Goal: Contribute content: Add original content to the website for others to see

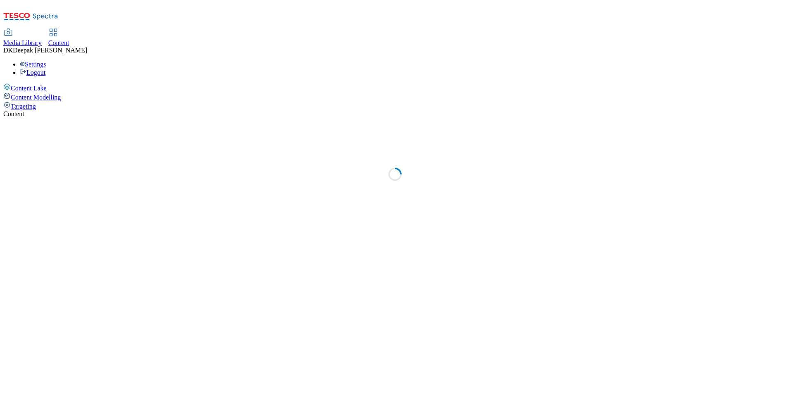
select select "ghs-uk"
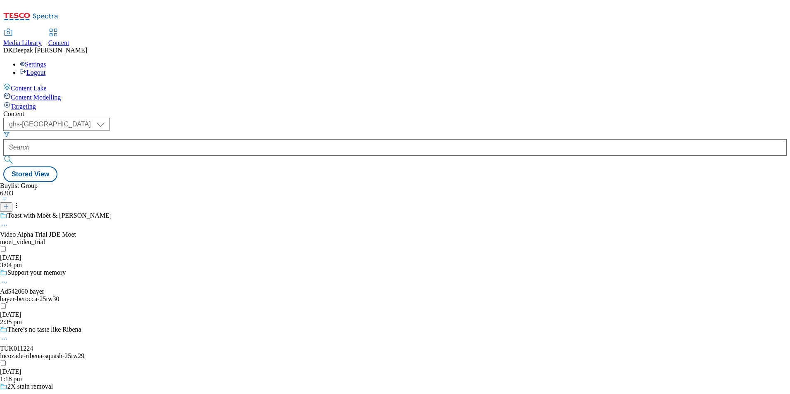
click at [9, 204] on icon at bounding box center [6, 207] width 6 height 6
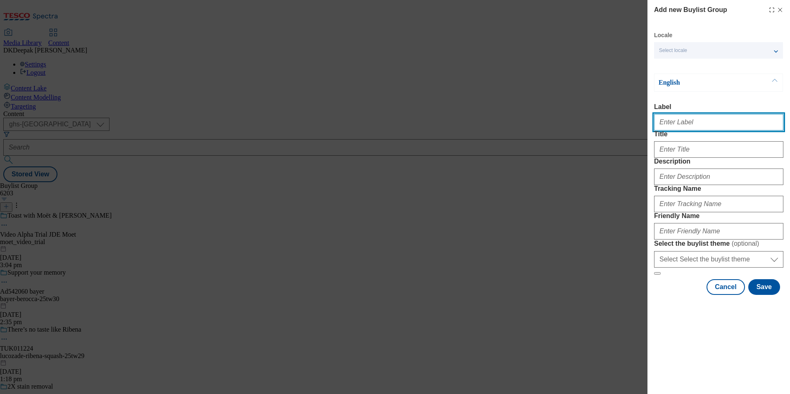
click at [701, 125] on input "Label" at bounding box center [718, 122] width 129 height 17
paste input "542138"
type input "Ad542138"
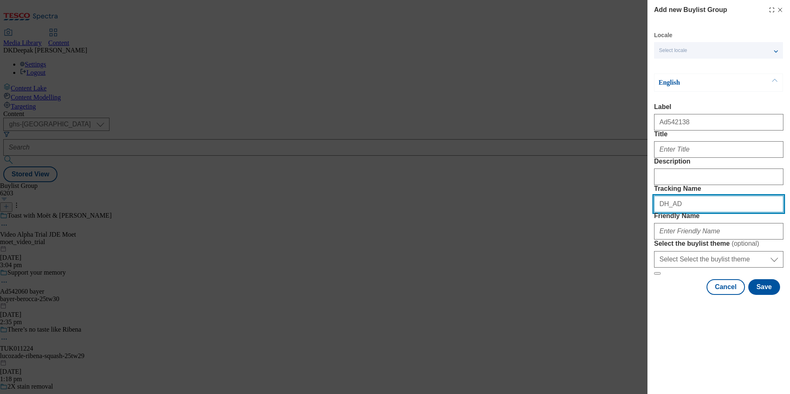
paste input "542138"
type input "DH_AD542138"
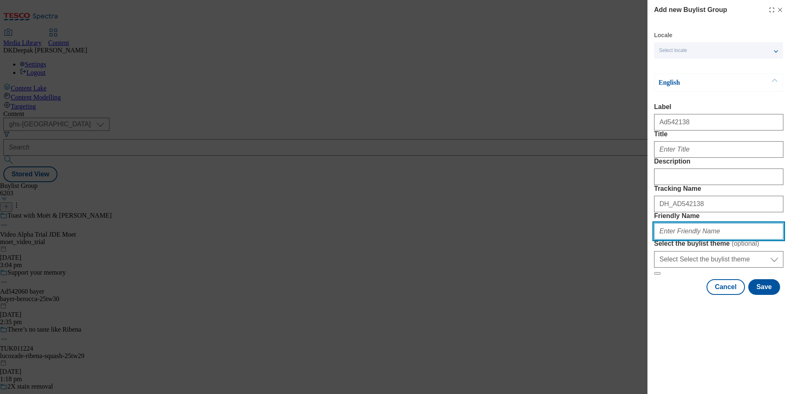
paste input "team-inspire-white-rabbit-25tw30"
type input "team-inspire-white-rabbit-25tw30"
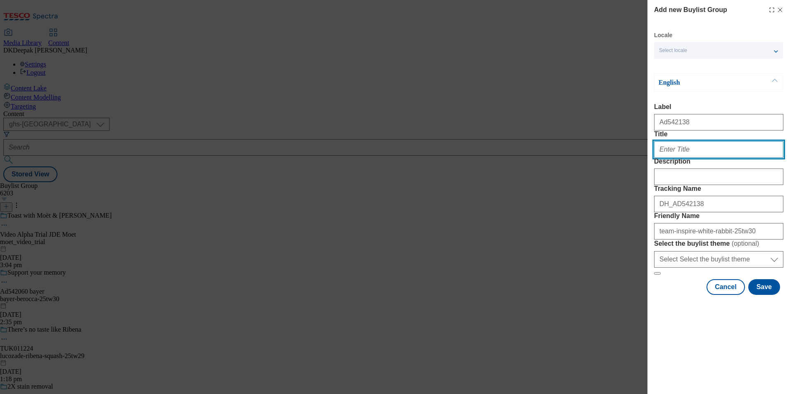
click at [705, 158] on input "Title" at bounding box center [718, 149] width 129 height 17
paste input "Delicious gluten free italian food crafted without compromise."
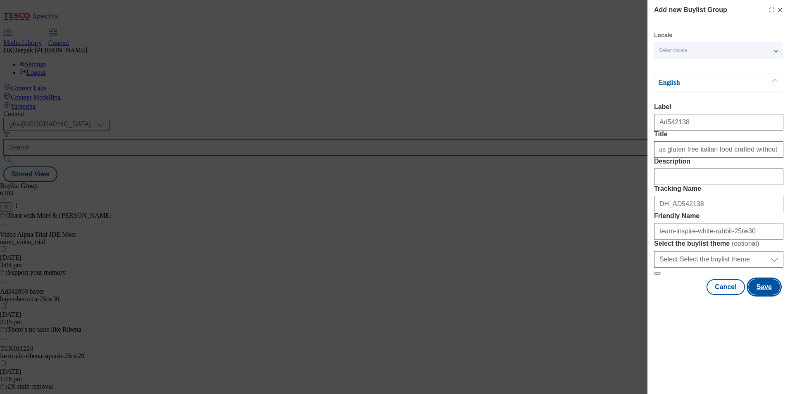
click at [769, 295] on button "Save" at bounding box center [764, 287] width 32 height 16
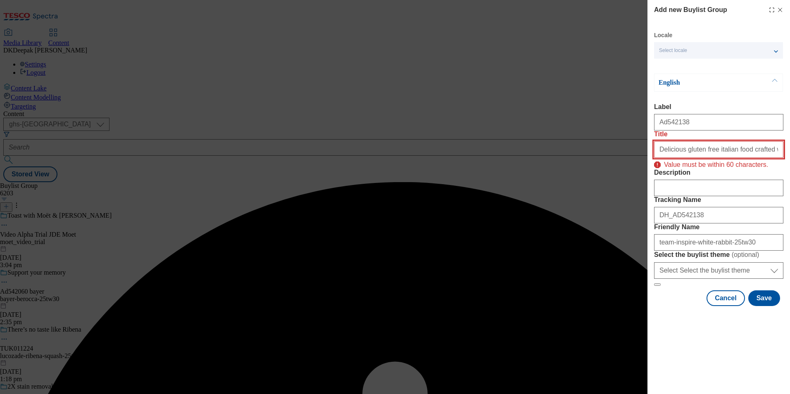
click at [729, 158] on input "Delicious gluten free italian food crafted without compromise." at bounding box center [718, 149] width 129 height 17
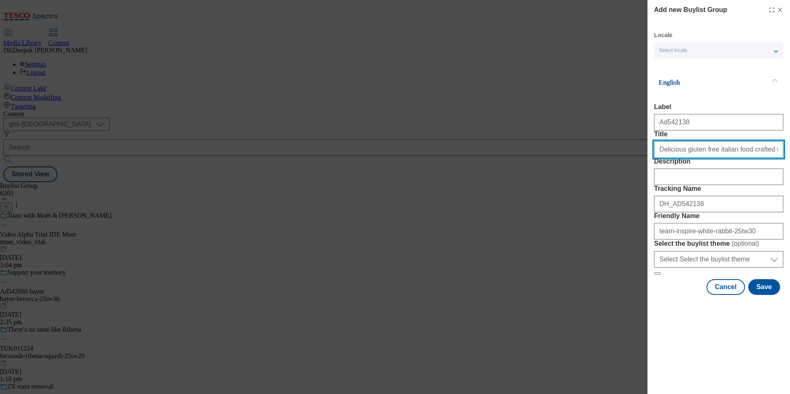
click at [753, 158] on input "Delicious gluten free italian food crafted without compromise." at bounding box center [718, 149] width 129 height 17
paste input "/o compromise"
type input "Delicious gluten free italian food crafted w/o compromise"
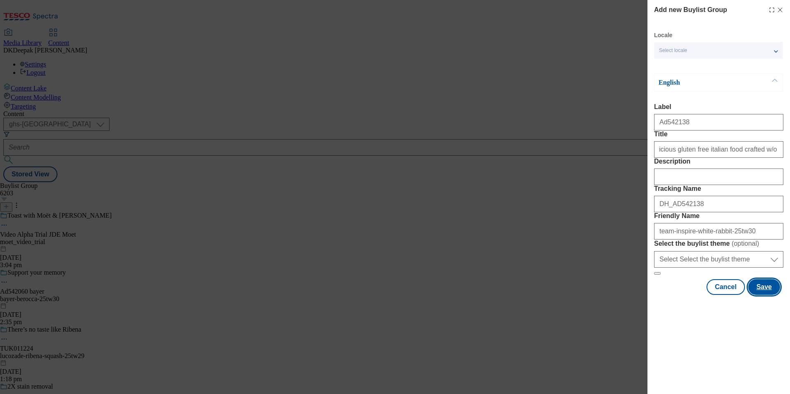
click at [768, 295] on button "Save" at bounding box center [764, 287] width 32 height 16
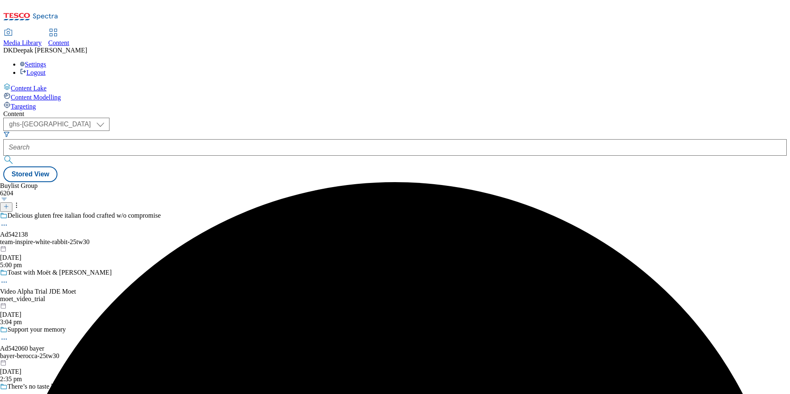
click at [161, 238] on div "team-inspire-white-rabbit-25tw30" at bounding box center [80, 241] width 161 height 7
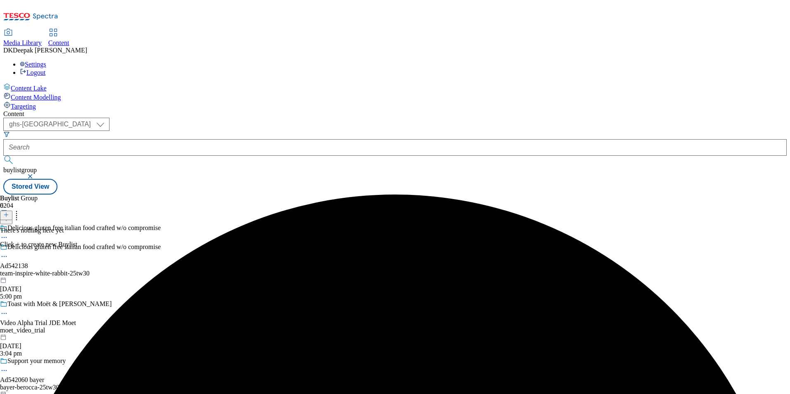
click at [9, 212] on icon at bounding box center [6, 215] width 6 height 6
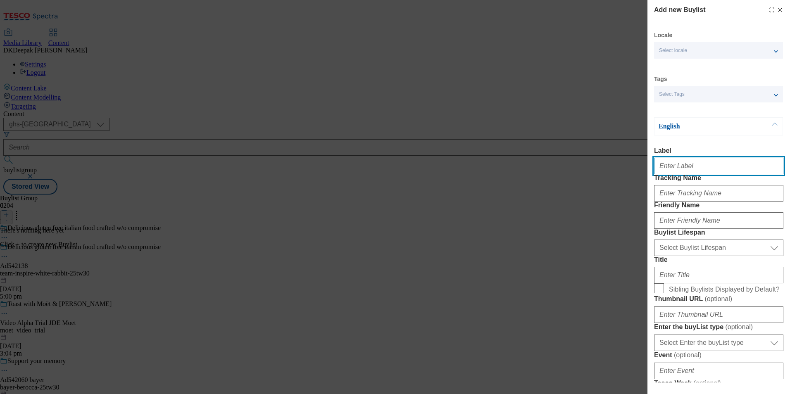
click at [705, 172] on input "Label" at bounding box center [718, 166] width 129 height 17
paste input "542138"
type input "Ad542138"
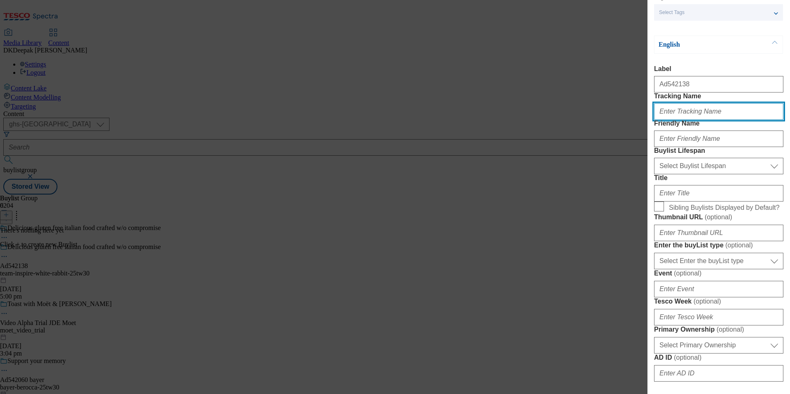
scroll to position [83, 0]
paste input "542138"
type input "DH_AD542138"
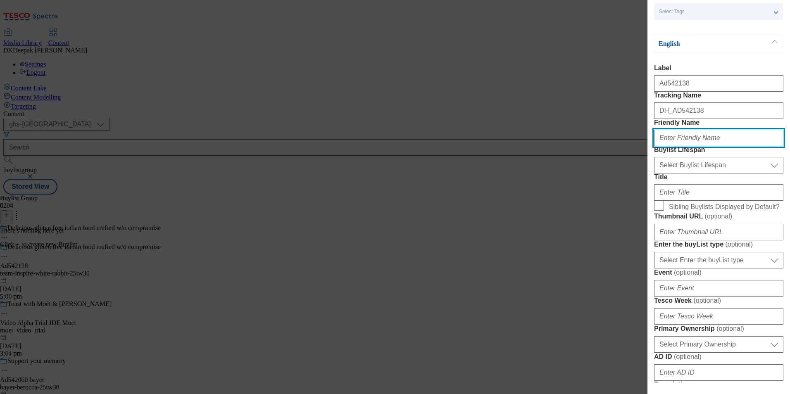
click at [714, 146] on input "Friendly Name" at bounding box center [718, 138] width 129 height 17
drag, startPoint x: 412, startPoint y: 281, endPoint x: 444, endPoint y: 284, distance: 32.0
click at [412, 281] on div "Add new Buylist Locale Select locale English Welsh Tags Select Tags fnf marketp…" at bounding box center [395, 197] width 790 height 394
click at [696, 146] on input "Friendly Name" at bounding box center [718, 138] width 129 height 17
paste input "team-inspire"
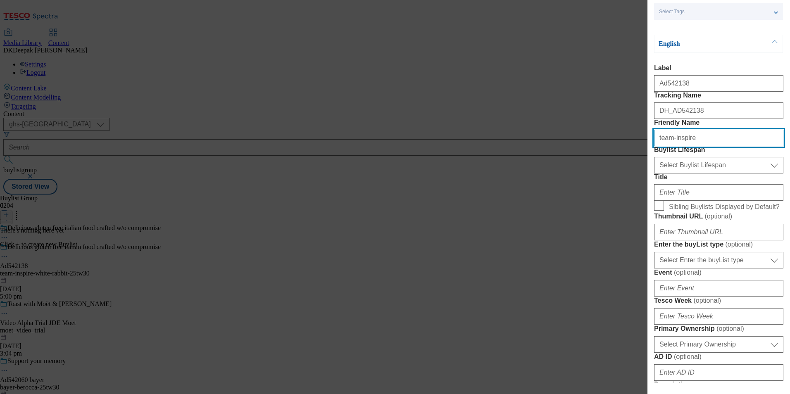
type input "team-inspire"
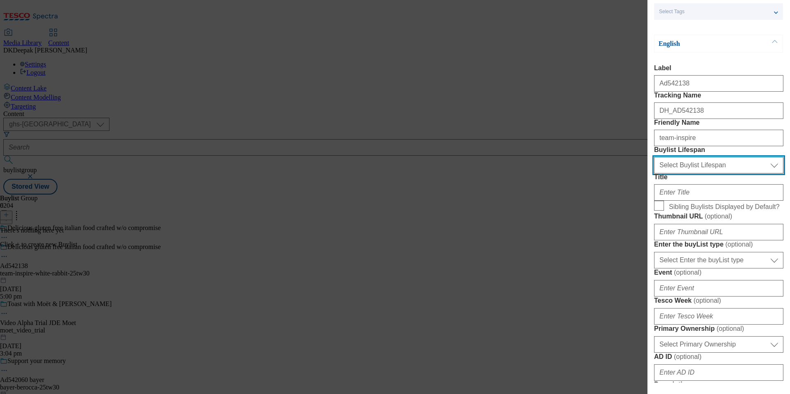
click at [692, 174] on select "Select Buylist Lifespan evergreen seasonal tactical" at bounding box center [718, 165] width 129 height 17
select select "tactical"
click at [654, 174] on select "Select Buylist Lifespan evergreen seasonal tactical" at bounding box center [718, 165] width 129 height 17
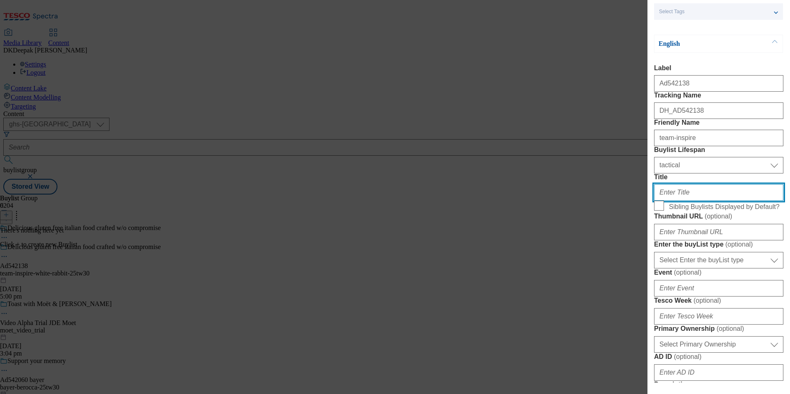
click at [689, 201] on input "Title" at bounding box center [718, 192] width 129 height 17
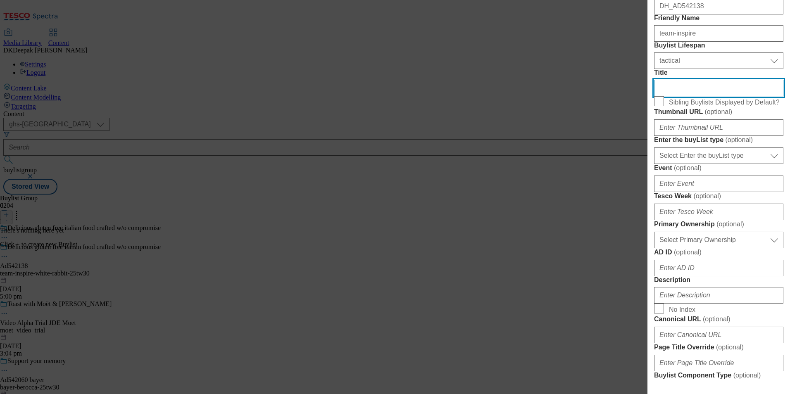
scroll to position [207, 0]
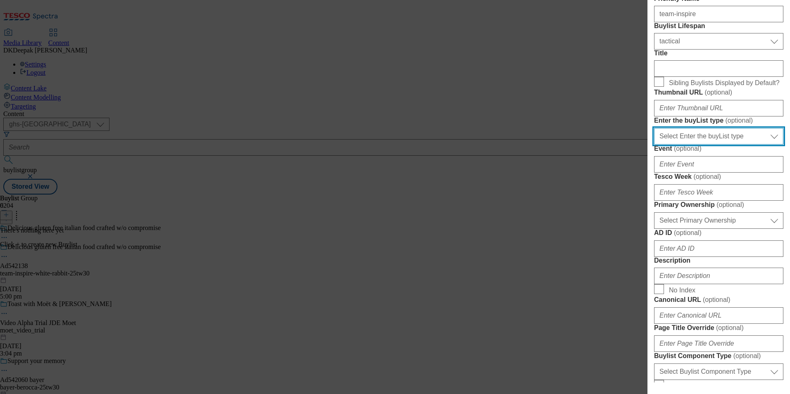
click at [714, 145] on select "Select Enter the buyList type event supplier funded long term >4 weeks supplier…" at bounding box center [718, 136] width 129 height 17
select select "supplier funded short term 1-3 weeks"
click at [654, 145] on select "Select Enter the buyList type event supplier funded long term >4 weeks supplier…" at bounding box center [718, 136] width 129 height 17
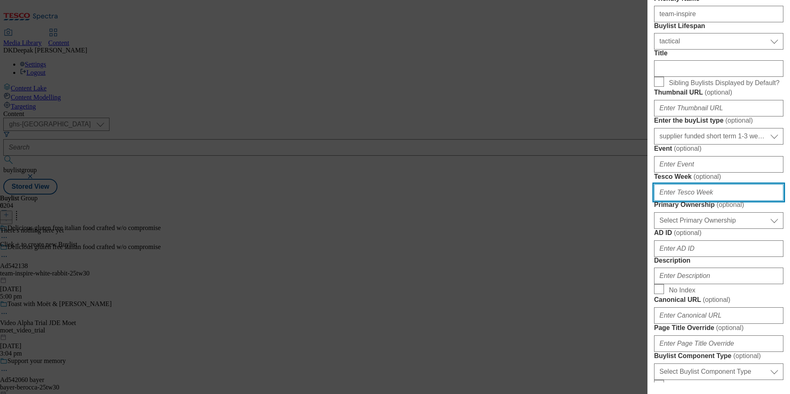
click at [701, 201] on input "Tesco Week ( optional )" at bounding box center [718, 192] width 129 height 17
type input "30"
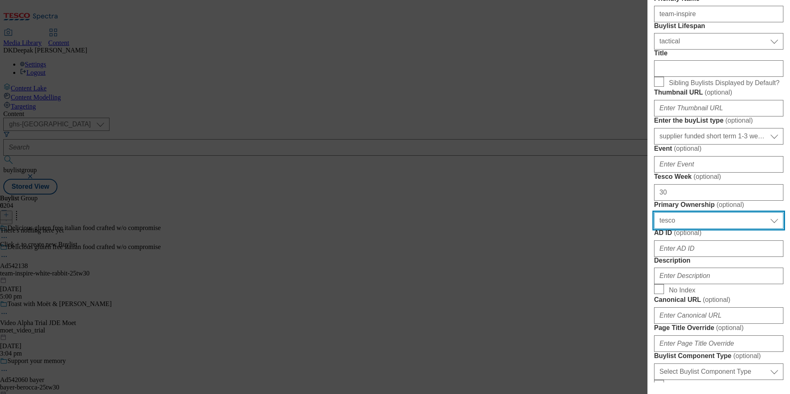
select select "dunnhumby"
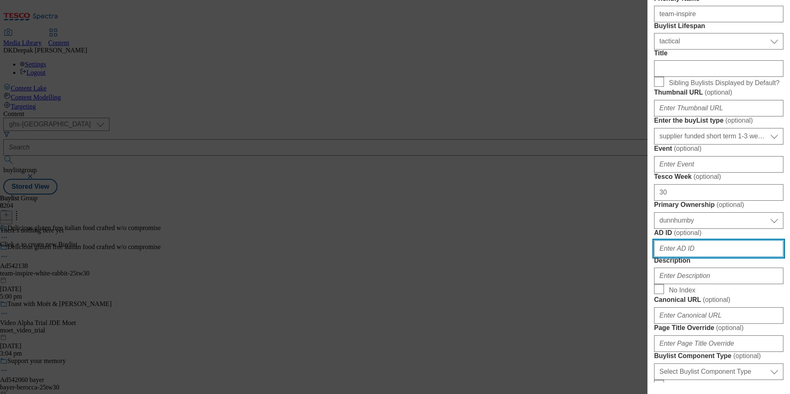
scroll to position [414, 0]
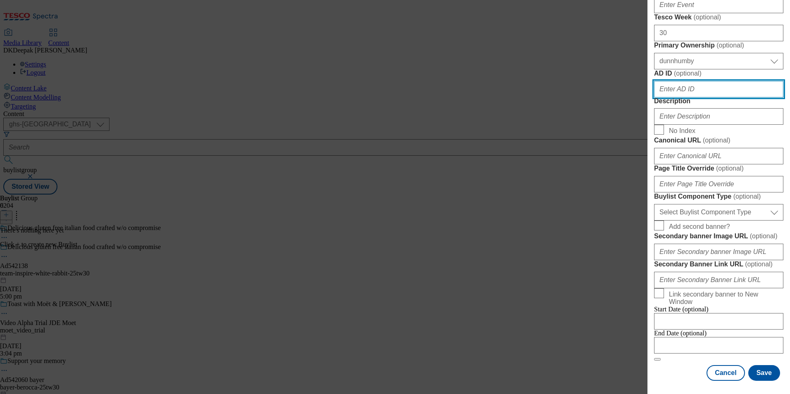
paste input "542138"
type input "542138"
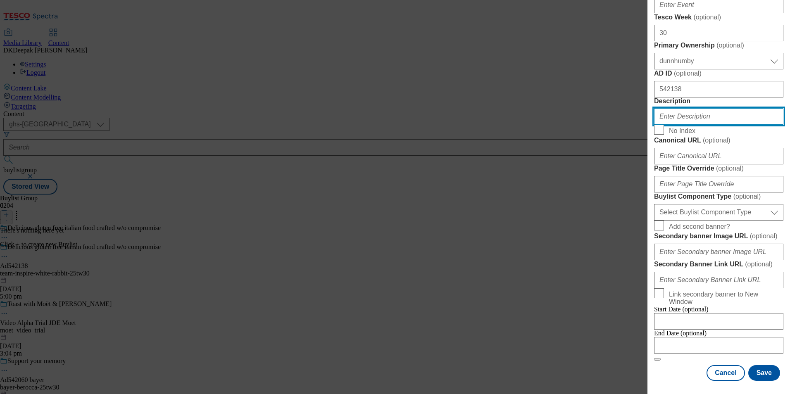
click at [691, 125] on input "Description" at bounding box center [718, 116] width 129 height 17
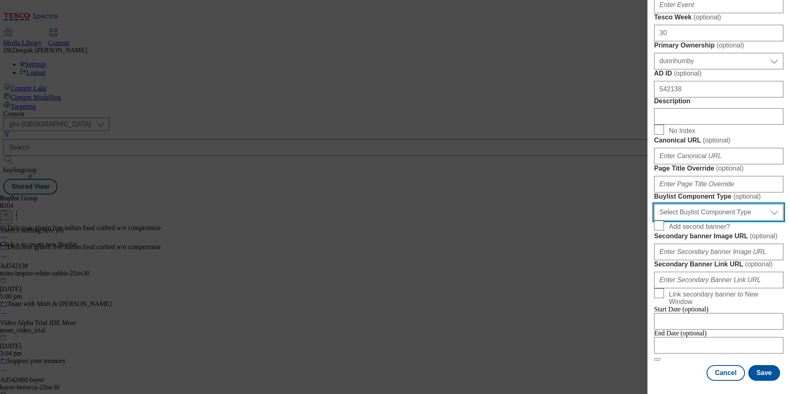
click at [717, 221] on select "Select Buylist Component Type Banner Competition Header Meal" at bounding box center [718, 212] width 129 height 17
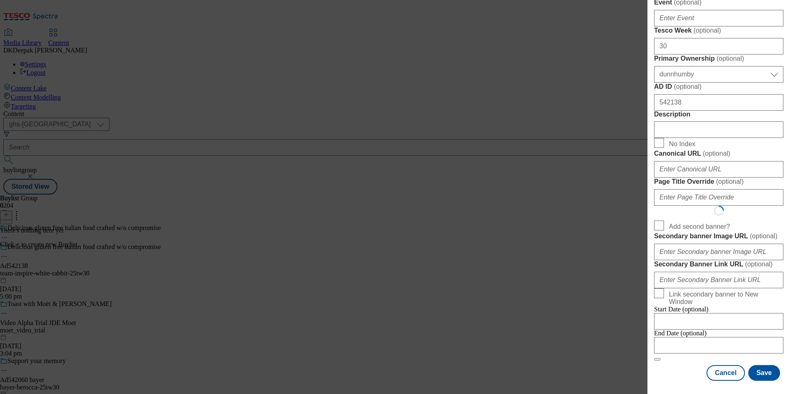
scroll to position [0, 0]
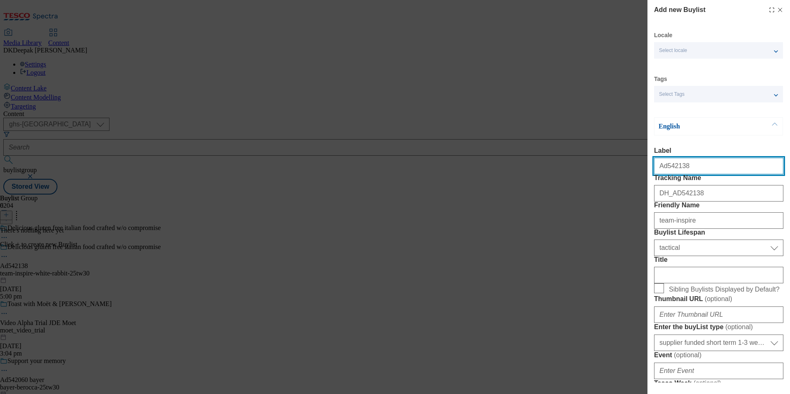
select select "Banner"
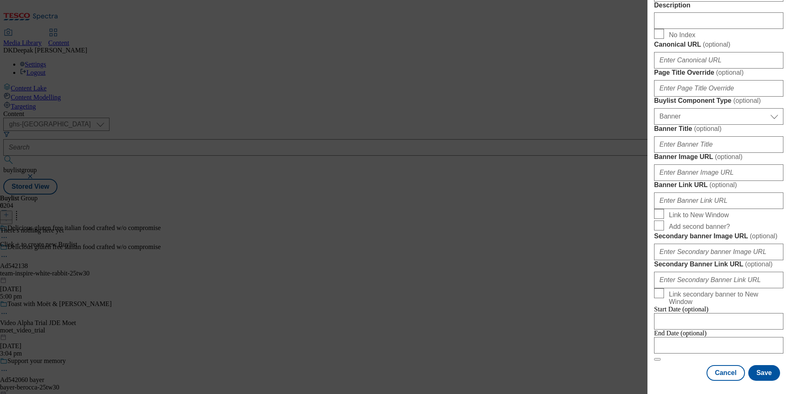
scroll to position [815, 0]
click at [725, 337] on input "Modal" at bounding box center [718, 345] width 129 height 17
select select "2025"
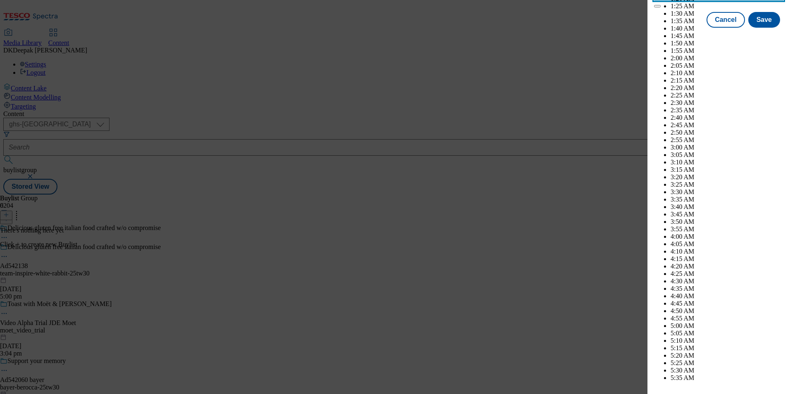
scroll to position [3114, 0]
select select "December"
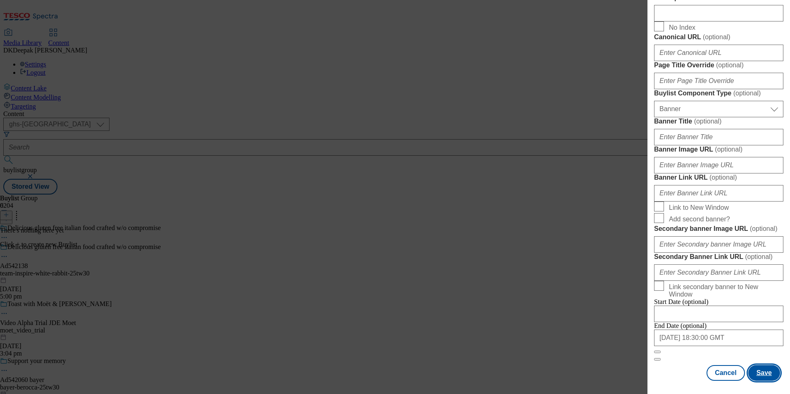
click at [758, 373] on button "Save" at bounding box center [764, 373] width 32 height 16
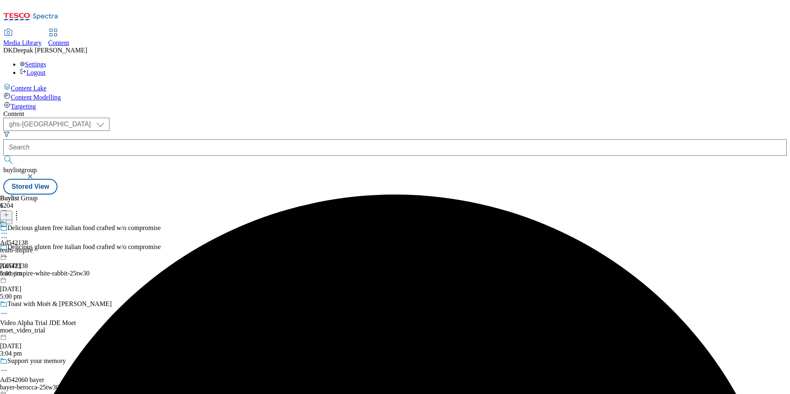
click at [33, 247] on div "team-inspire" at bounding box center [16, 250] width 33 height 7
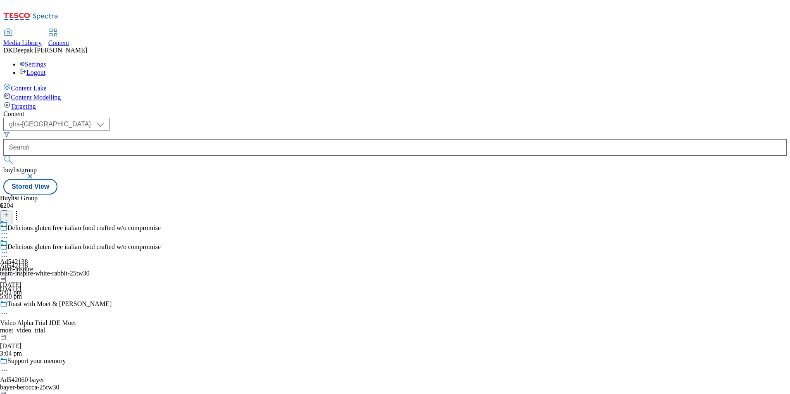
click at [33, 239] on div "Ad542138 team-inspire 10 Sept 2025 5:01 pm" at bounding box center [16, 267] width 33 height 57
click at [9, 212] on icon at bounding box center [6, 215] width 6 height 6
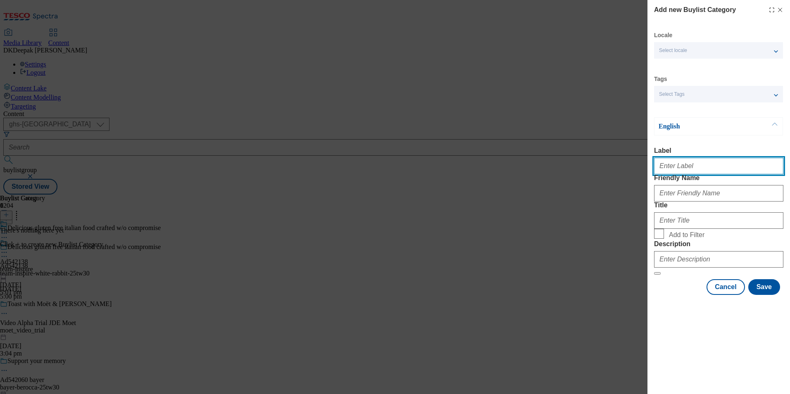
click at [701, 167] on input "Label" at bounding box center [718, 166] width 129 height 17
paste input "542138"
type input "Ad542138"
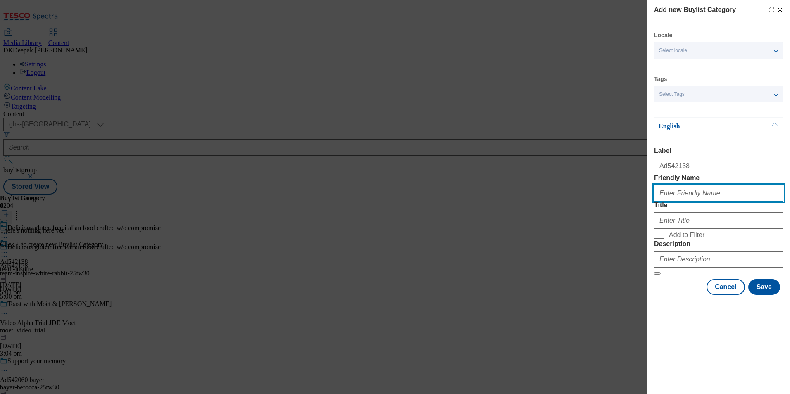
click at [750, 202] on input "Friendly Name" at bounding box center [718, 193] width 129 height 17
paste input "team-inspire-white-rabbit"
type input "team-inspire-white-rabbit"
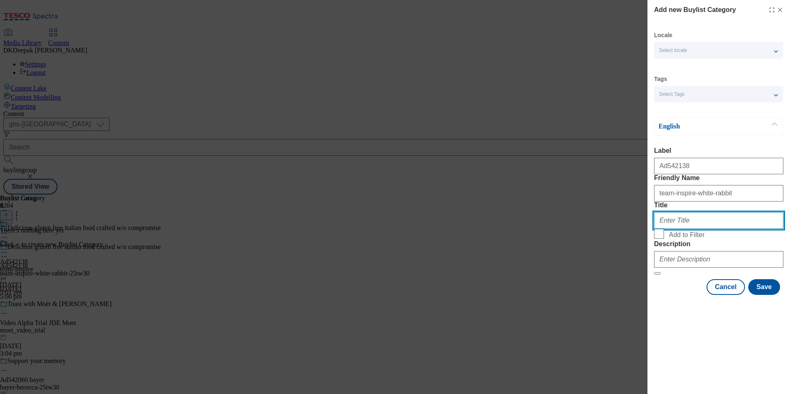
paste input "Team Inspire Unica Dummy Account"
type input "Team Inspire Unica Dummy Account"
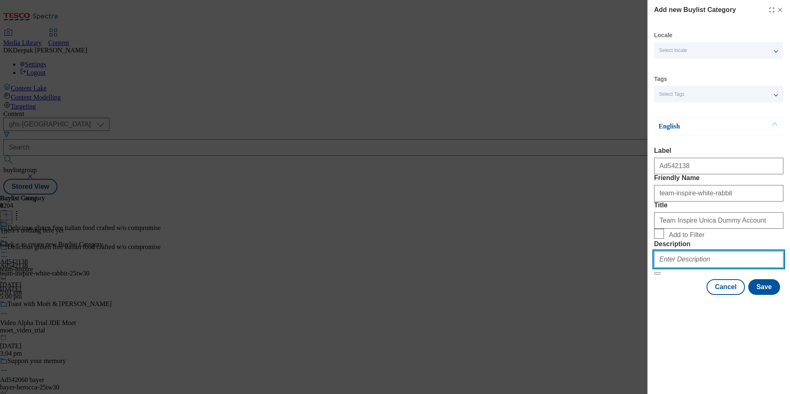
click at [702, 268] on input "Description" at bounding box center [718, 259] width 129 height 17
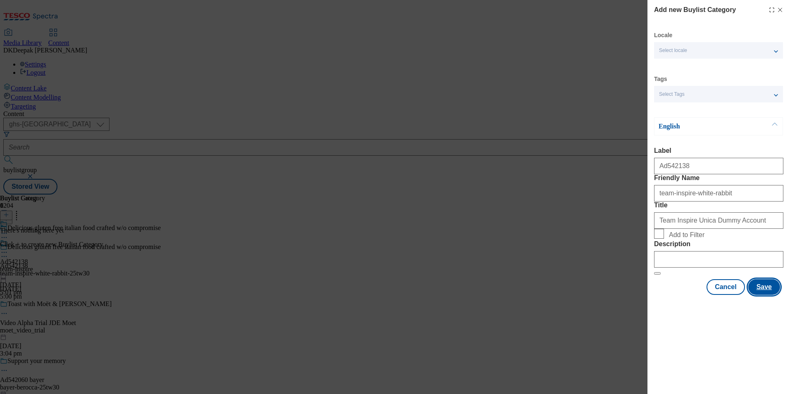
click at [764, 295] on button "Save" at bounding box center [764, 287] width 32 height 16
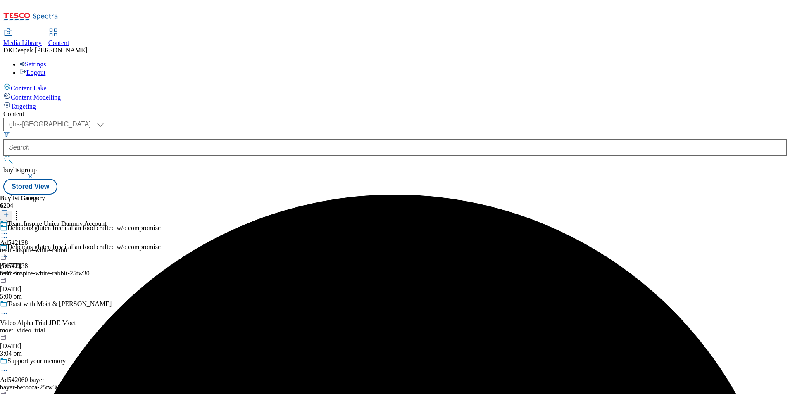
click at [107, 220] on div "Team Inspire Unica Dummy Account Ad542138 team-inspire-white-rabbit 10 Sept 202…" at bounding box center [53, 248] width 107 height 57
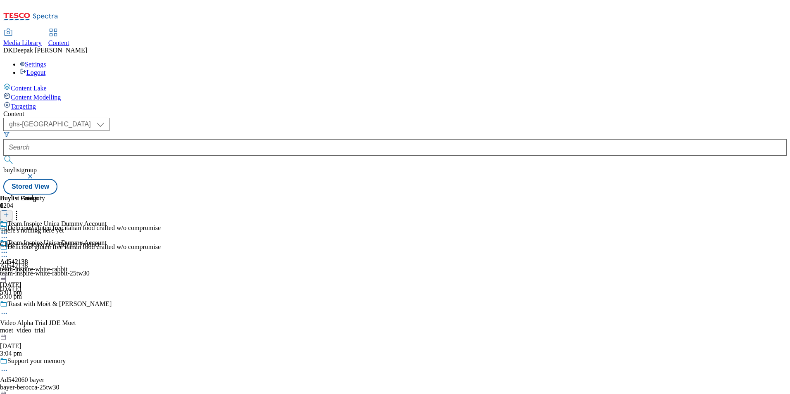
click at [9, 212] on icon at bounding box center [6, 215] width 6 height 6
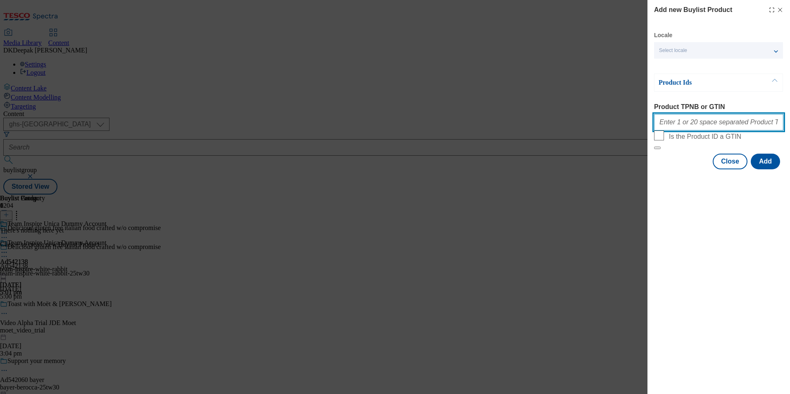
click at [731, 121] on input "Product TPNB or GTIN" at bounding box center [718, 122] width 129 height 17
paste input "96396375"
type input "96396375"
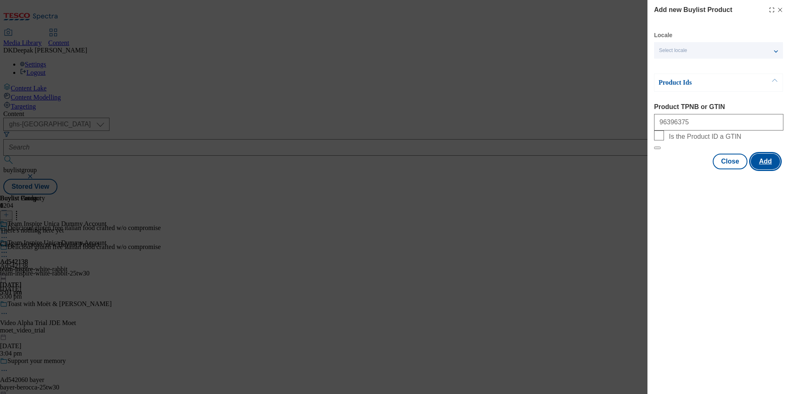
click at [772, 169] on button "Add" at bounding box center [765, 162] width 29 height 16
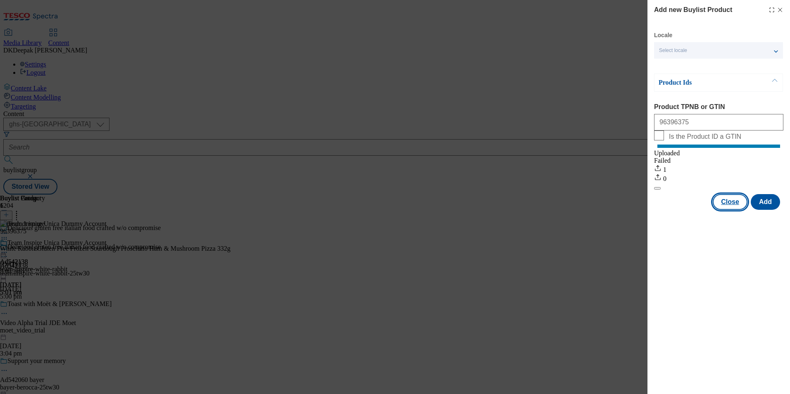
click at [729, 210] on button "Close" at bounding box center [730, 202] width 35 height 16
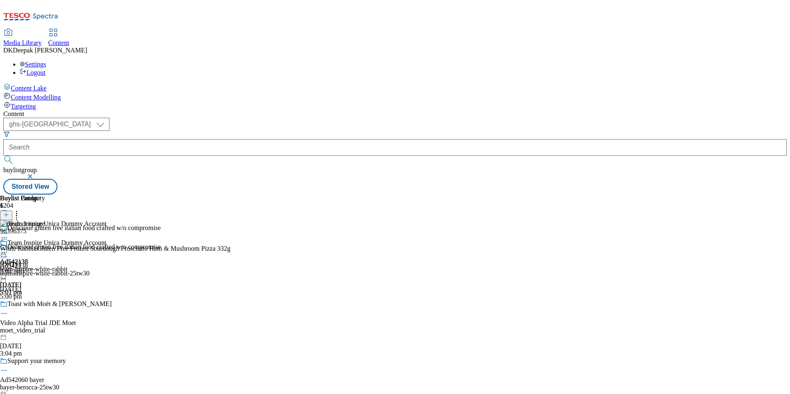
click at [8, 253] on icon at bounding box center [4, 257] width 8 height 8
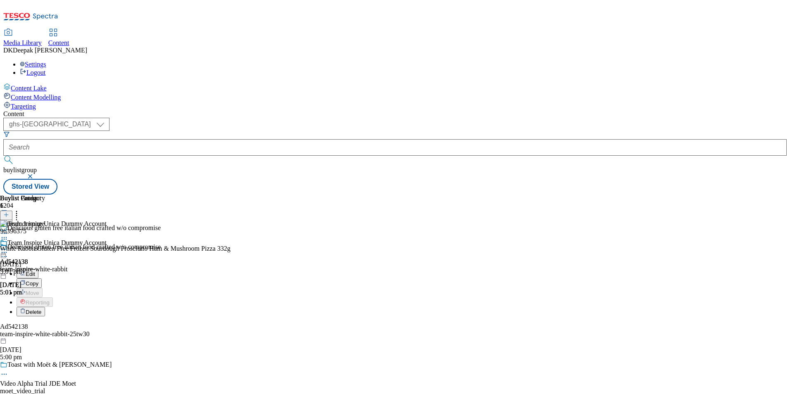
click at [35, 271] on span "Edit" at bounding box center [31, 274] width 10 height 6
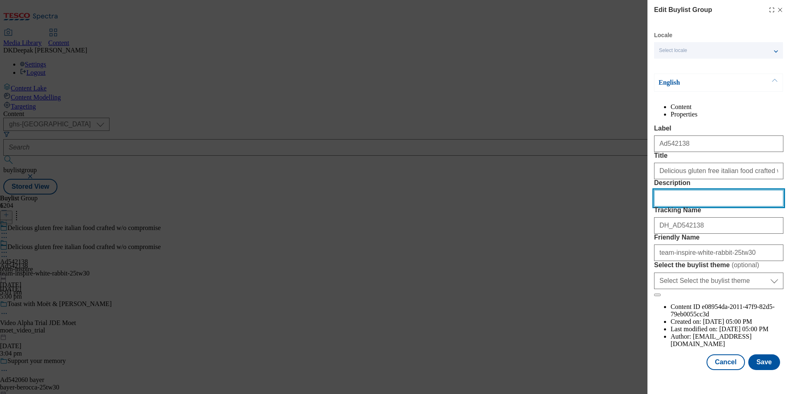
click at [705, 207] on input "Description" at bounding box center [718, 198] width 129 height 17
paste input "White Rabbit Gluten Free Frozen Sourdough Prosciutto Ham & Mushroom Pizza 332g"
paste input "Modal"
type input "White Rabbit Gluten Free Frozen Sourdough Prosciutto Ham & Mushroom Pizza 332g"
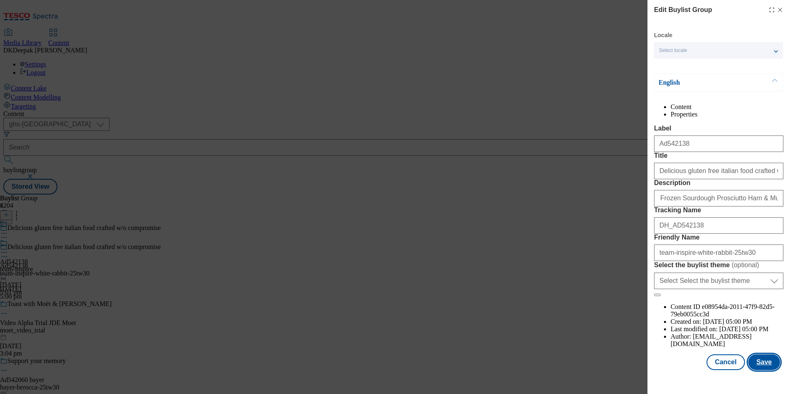
scroll to position [0, 0]
click at [759, 370] on button "Save" at bounding box center [764, 363] width 32 height 16
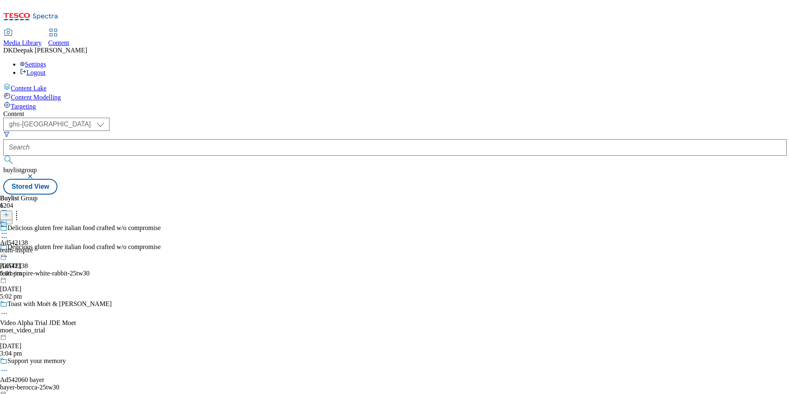
click at [8, 229] on icon at bounding box center [4, 233] width 8 height 8
click at [35, 248] on span "Edit" at bounding box center [31, 251] width 10 height 6
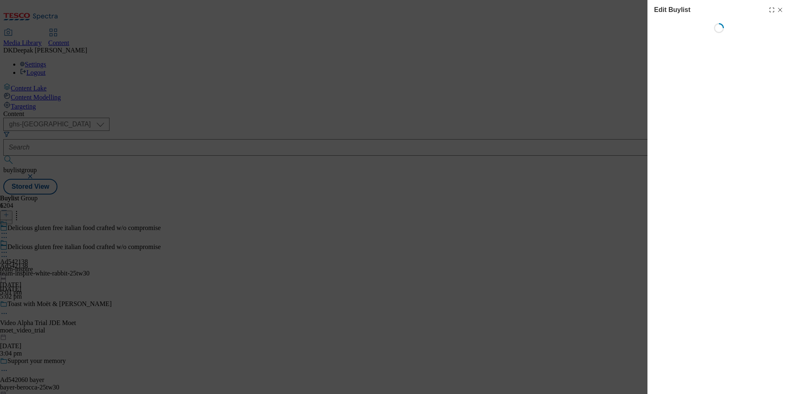
select select "tactical"
select select "supplier funded short term 1-3 weeks"
select select "dunnhumby"
select select "Banner"
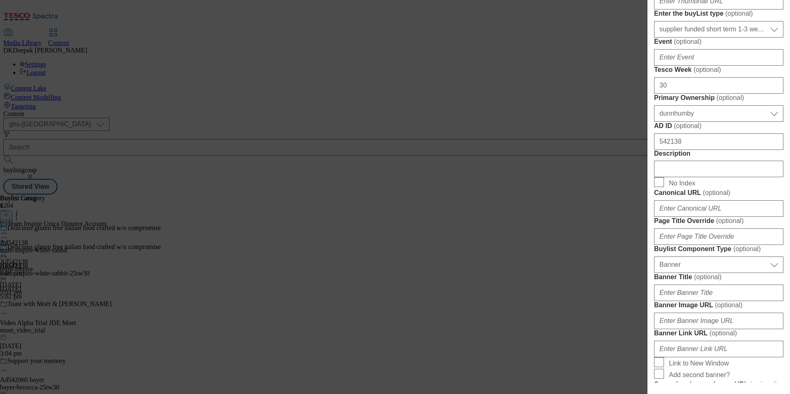
scroll to position [372, 0]
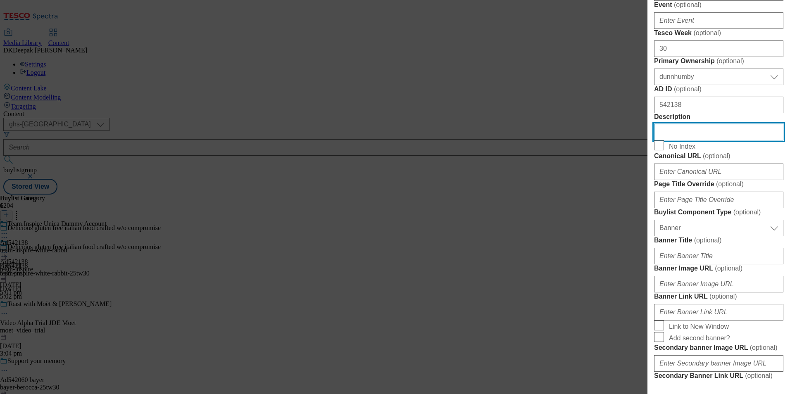
click at [712, 141] on input "Description" at bounding box center [718, 132] width 129 height 17
paste input "White Rabbit Gluten Free Frozen Sourdough Prosciutto Ham & Mushroom Pizza 332g"
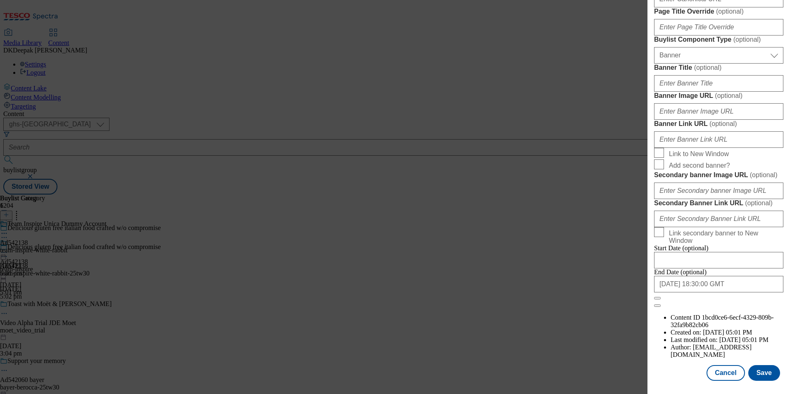
scroll to position [852, 0]
type input "White Rabbit Gluten Free Frozen Sourdough Prosciutto Ham & Mushroom Pizza 332g"
click at [753, 367] on button "Save" at bounding box center [764, 373] width 32 height 16
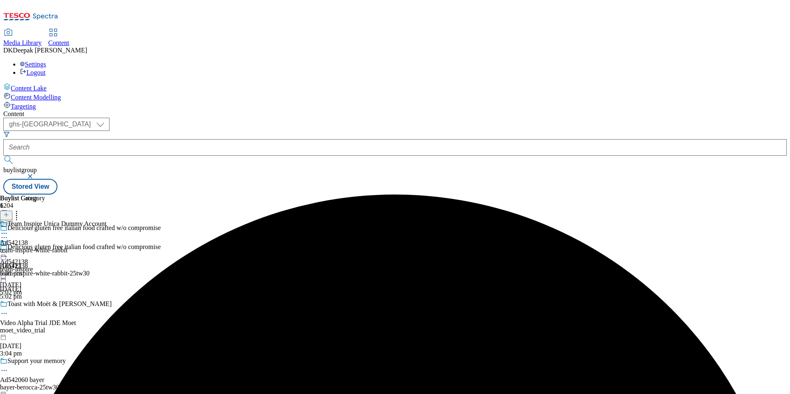
click at [8, 229] on icon at bounding box center [4, 233] width 8 height 8
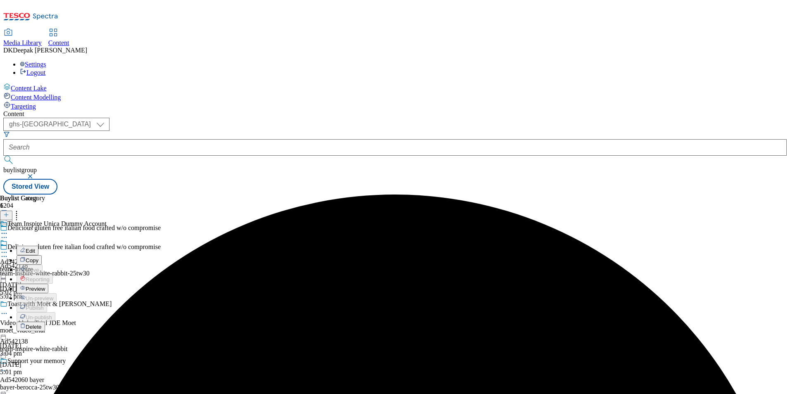
click at [35, 248] on span "Edit" at bounding box center [31, 251] width 10 height 6
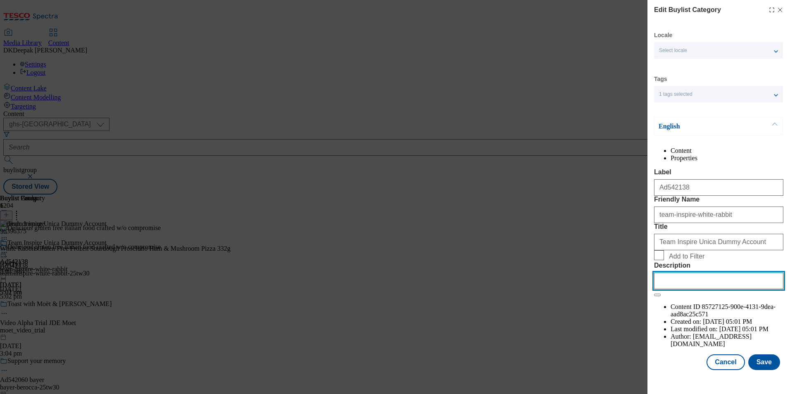
click at [724, 289] on input "Description" at bounding box center [718, 281] width 129 height 17
paste input "White Rabbit Gluten Free Frozen Sourdough Prosciutto Ham & Mushroom Pizza 332g"
type input "White Rabbit Gluten Free Frozen Sourdough Prosciutto Ham & Mushroom Pizza 332g"
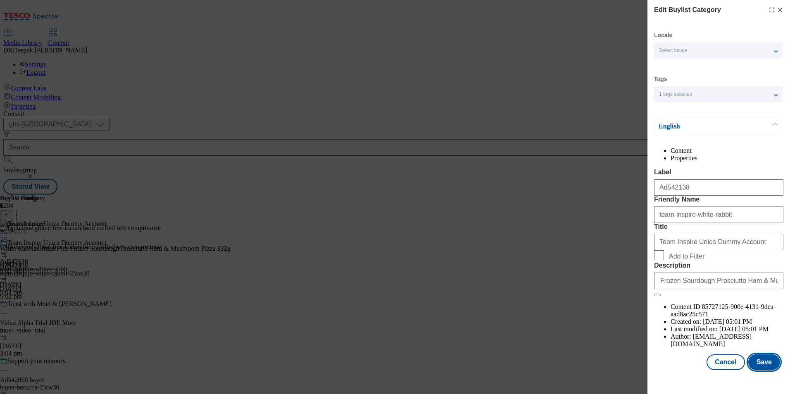
click at [764, 370] on button "Save" at bounding box center [764, 363] width 32 height 16
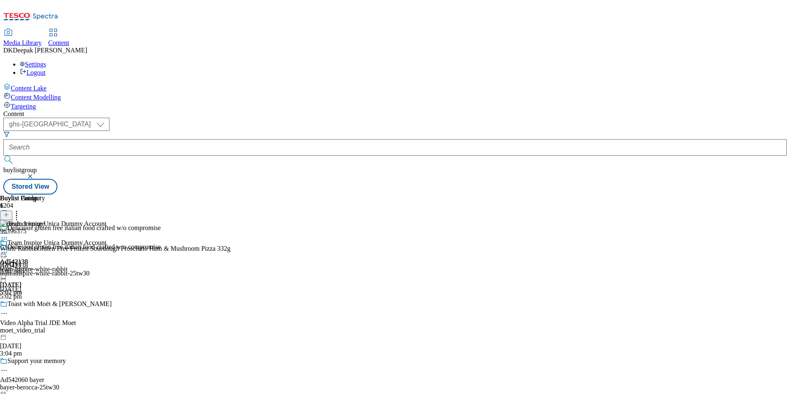
click at [8, 248] on icon at bounding box center [4, 252] width 8 height 8
click at [45, 305] on span "Preview" at bounding box center [35, 308] width 19 height 6
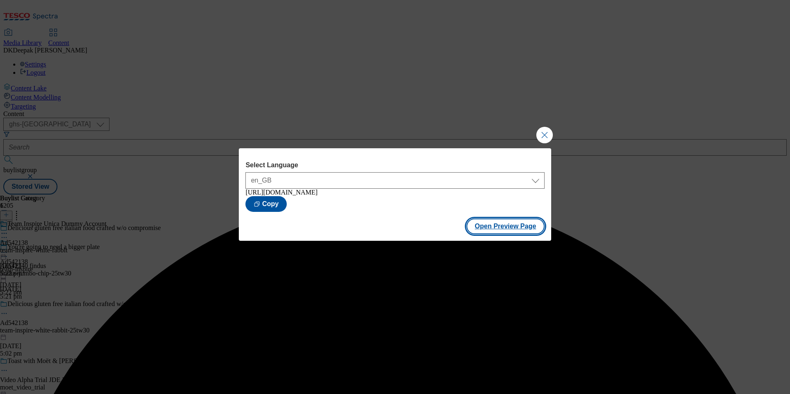
click at [510, 230] on button "Open Preview Page" at bounding box center [506, 227] width 78 height 16
click at [546, 133] on button "Close Modal" at bounding box center [544, 135] width 17 height 17
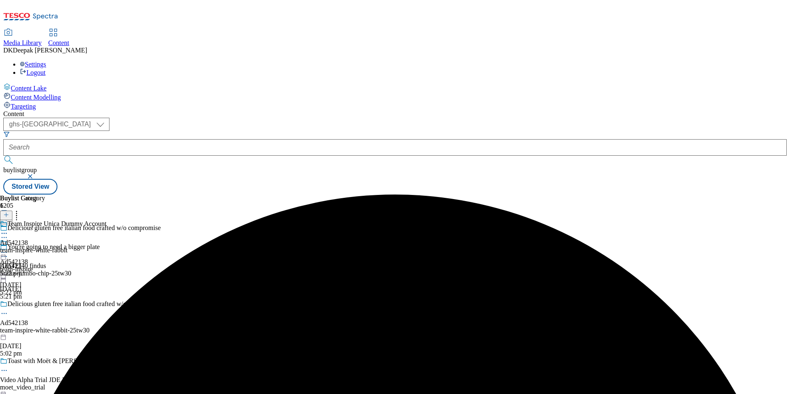
click at [8, 248] on icon at bounding box center [4, 252] width 8 height 8
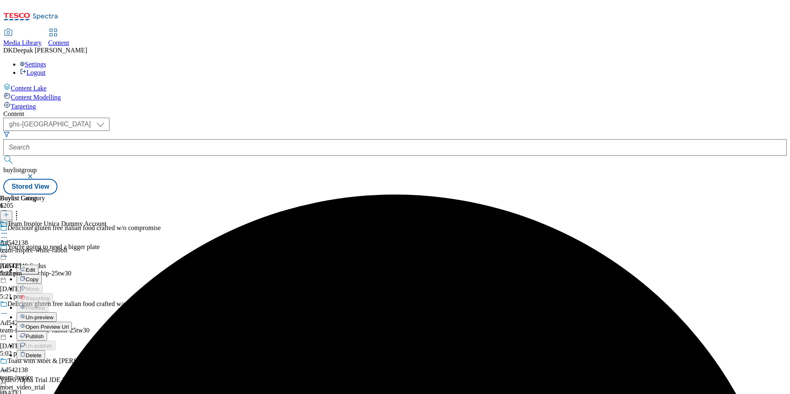
click at [47, 331] on button "Publish" at bounding box center [32, 336] width 31 height 10
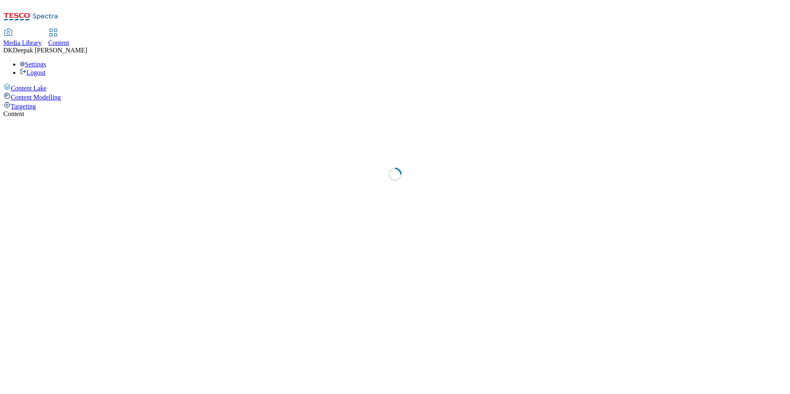
select select "ghs-[GEOGRAPHIC_DATA]"
